Goal: Information Seeking & Learning: Learn about a topic

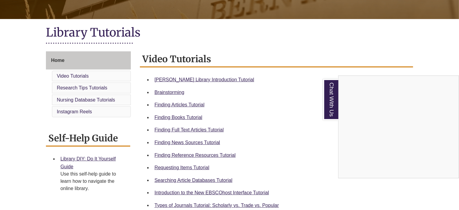
scroll to position [121, 0]
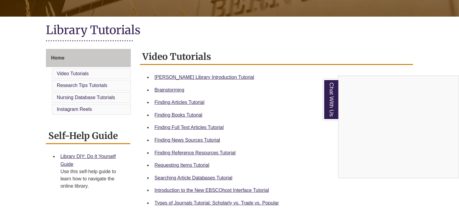
click at [185, 115] on div "Chat With Us" at bounding box center [229, 105] width 459 height 210
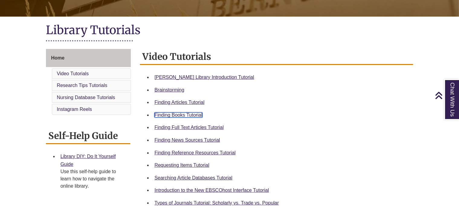
click at [185, 115] on link "Finding Books Tutorial" at bounding box center [179, 114] width 48 height 5
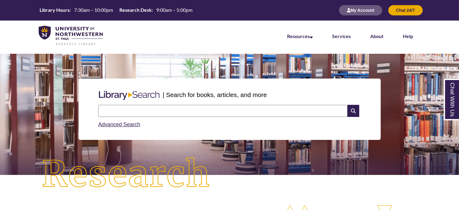
click at [156, 113] on input "text" at bounding box center [222, 111] width 249 height 12
type input "**********"
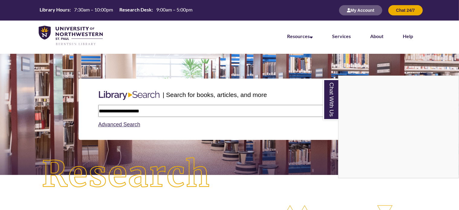
click at [146, 109] on div "Chat With Us" at bounding box center [229, 105] width 459 height 210
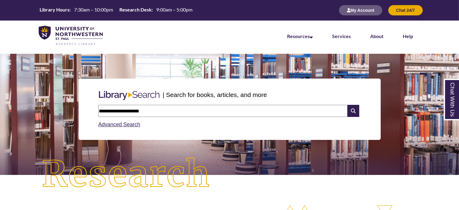
click at [146, 109] on input "**********" at bounding box center [222, 111] width 249 height 12
type input "**********"
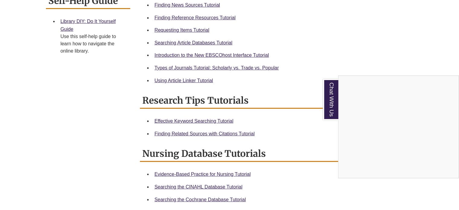
scroll to position [230, 0]
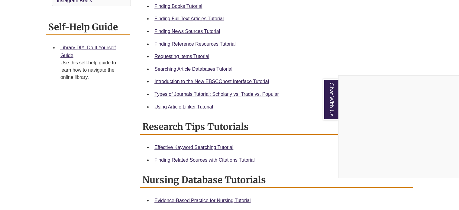
click at [211, 94] on div "Chat With Us" at bounding box center [229, 105] width 459 height 210
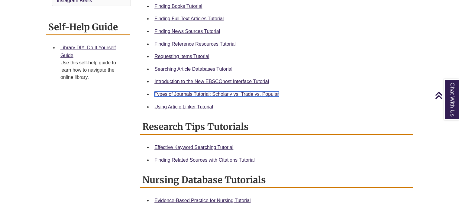
click at [221, 93] on link "Types of Journals Tutorial: Scholarly vs. Trade vs. Popular" at bounding box center [217, 94] width 125 height 5
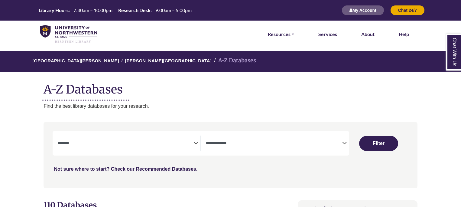
select select "Database Subject Filter"
select select "Database Types Filter"
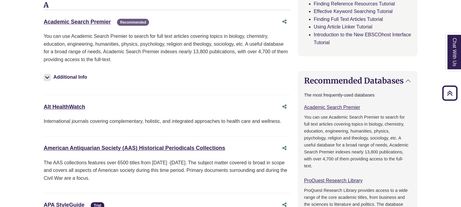
scroll to position [230, 0]
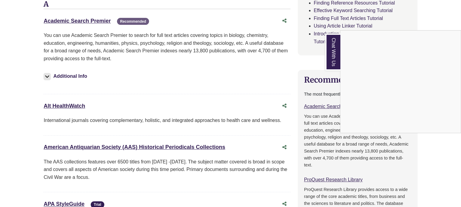
click at [11, 61] on div "Chat With Us" at bounding box center [230, 103] width 461 height 207
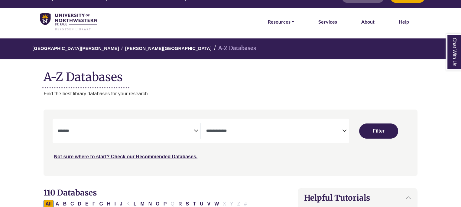
scroll to position [24, 0]
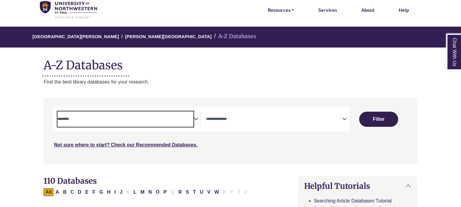
click at [173, 121] on textarea "Search" at bounding box center [125, 119] width 136 height 5
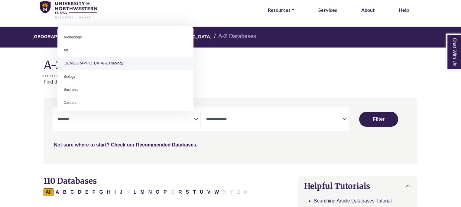
select select "*****"
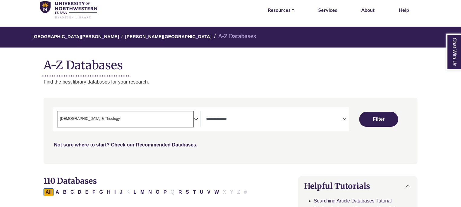
scroll to position [12, 0]
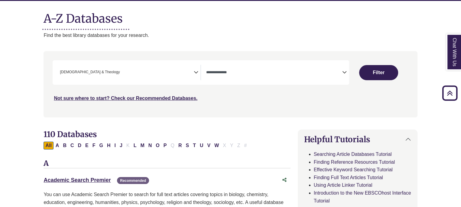
scroll to position [60, 0]
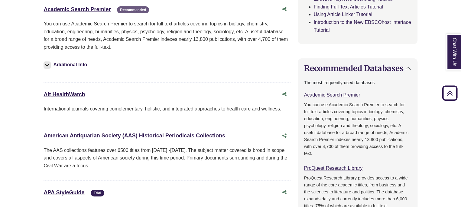
scroll to position [242, 0]
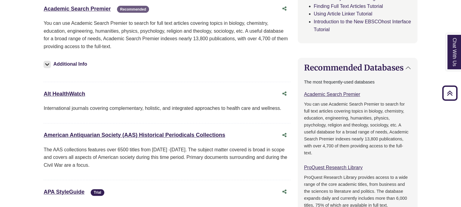
drag, startPoint x: 37, startPoint y: 136, endPoint x: 253, endPoint y: 129, distance: 216.6
copy link "American Antiquarian Society (AAS) Historical Periodicals Collections"
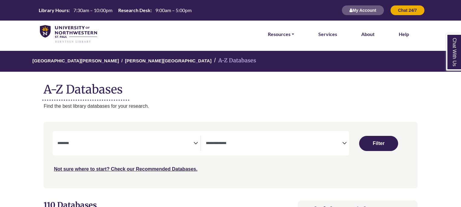
select select "Database Subject Filter"
select select "Database Types Filter"
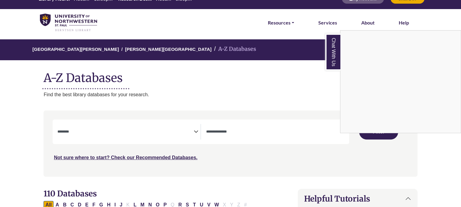
click at [31, 152] on div "Chat With Us" at bounding box center [230, 103] width 461 height 207
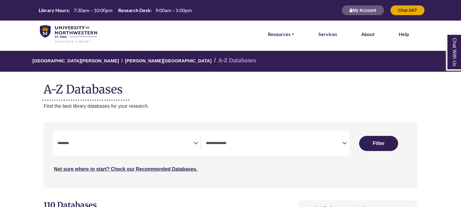
select select "Database Subject Filter"
select select "Database Types Filter"
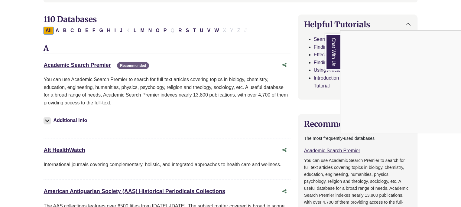
scroll to position [157, 0]
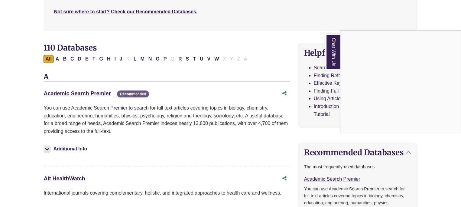
click at [82, 91] on div "Chat With Us" at bounding box center [230, 103] width 461 height 207
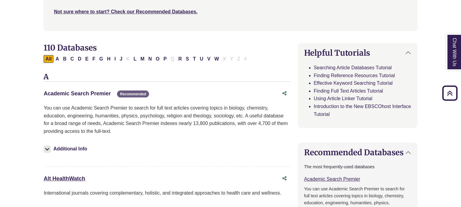
click at [82, 91] on link "Academic Search Premier This link opens in a new window" at bounding box center [77, 93] width 67 height 6
